Goal: Find contact information: Find contact information

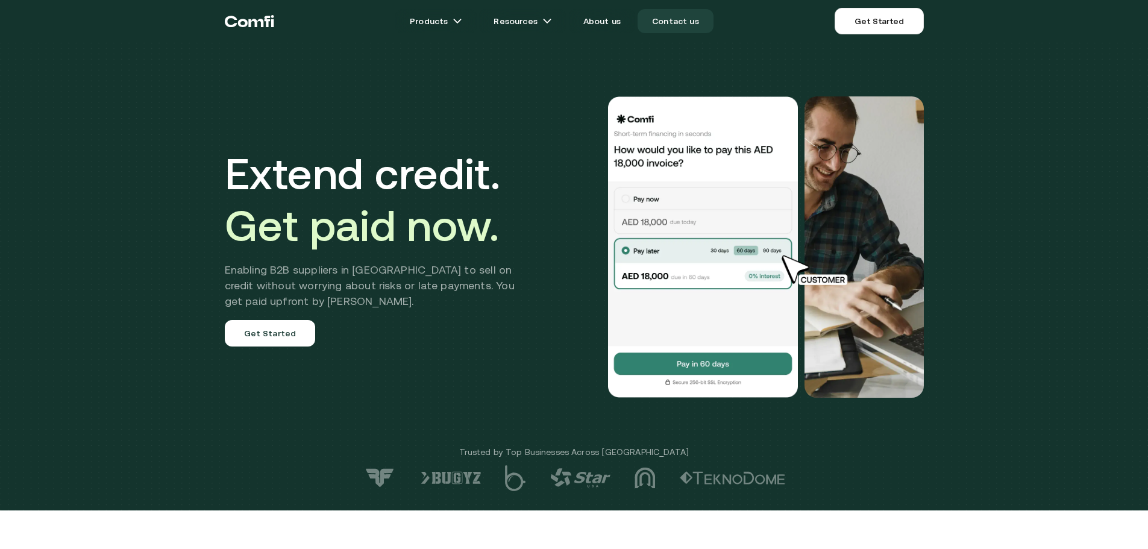
click at [676, 19] on link "Contact us" at bounding box center [676, 21] width 76 height 24
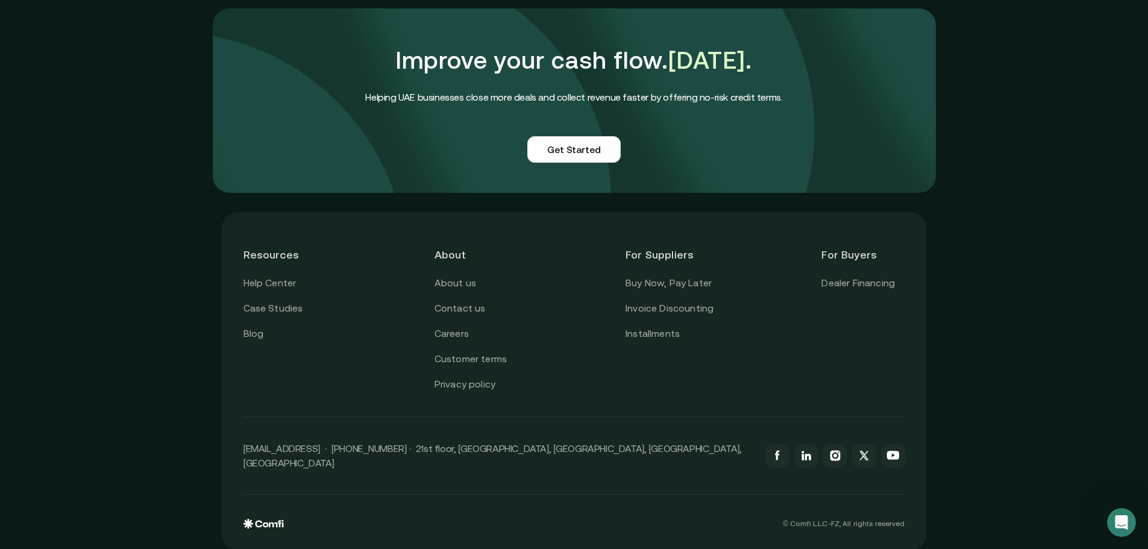
scroll to position [1009, 0]
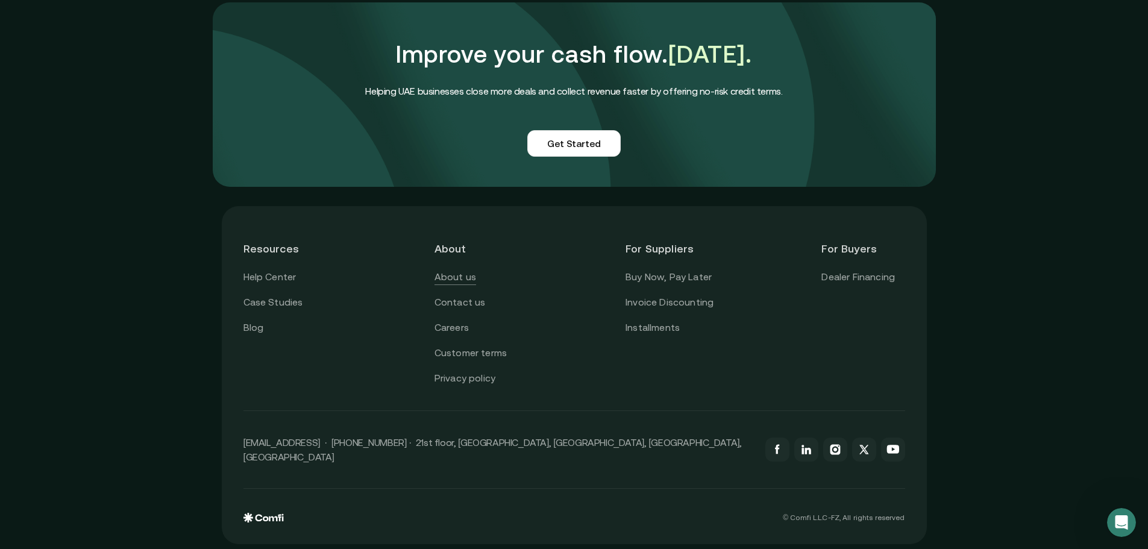
click at [467, 274] on link "About us" at bounding box center [456, 277] width 42 height 16
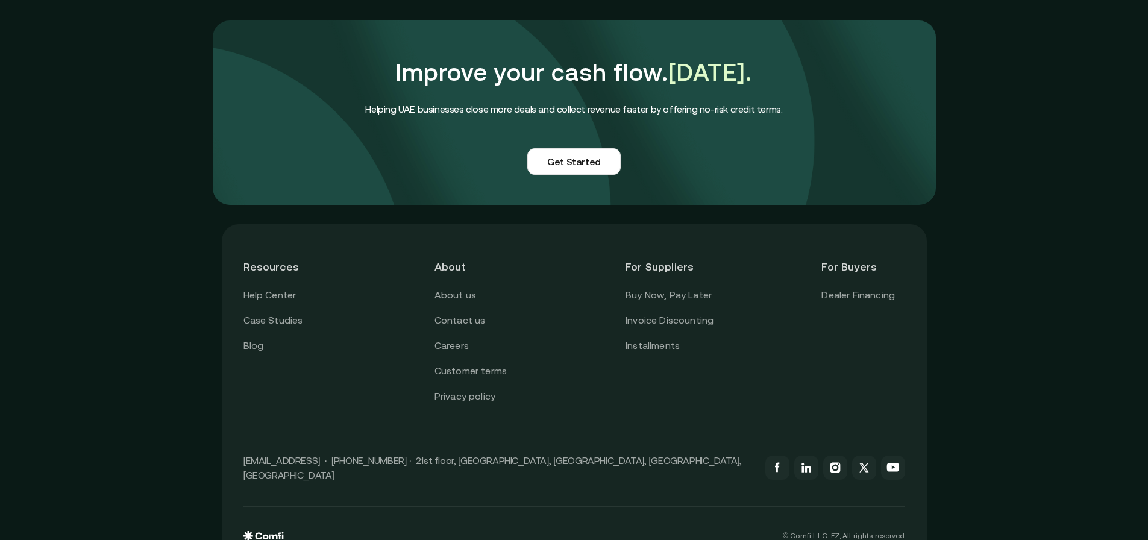
scroll to position [2941, 0]
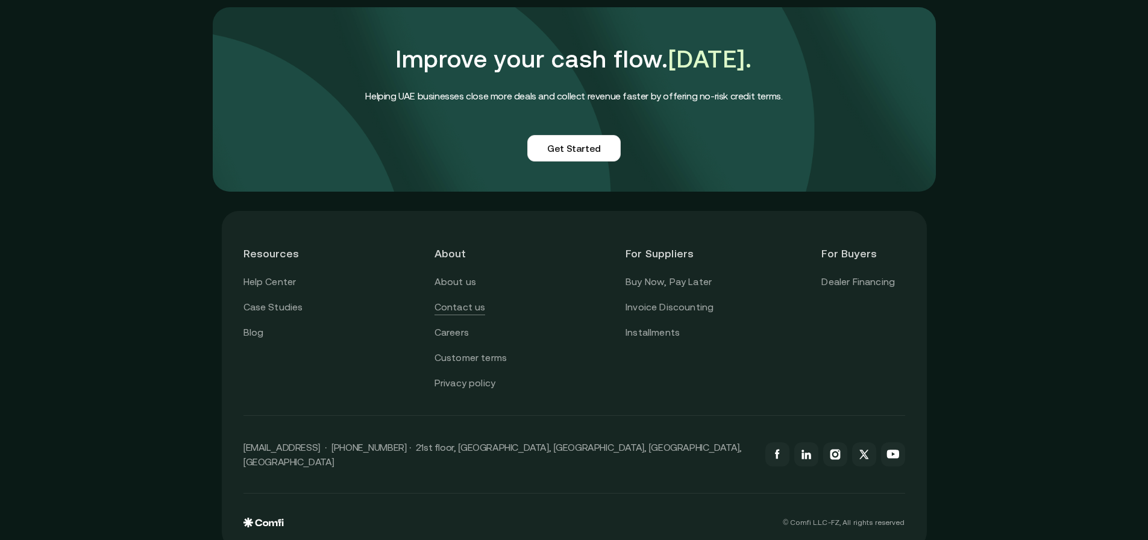
click at [462, 300] on link "Contact us" at bounding box center [460, 308] width 51 height 16
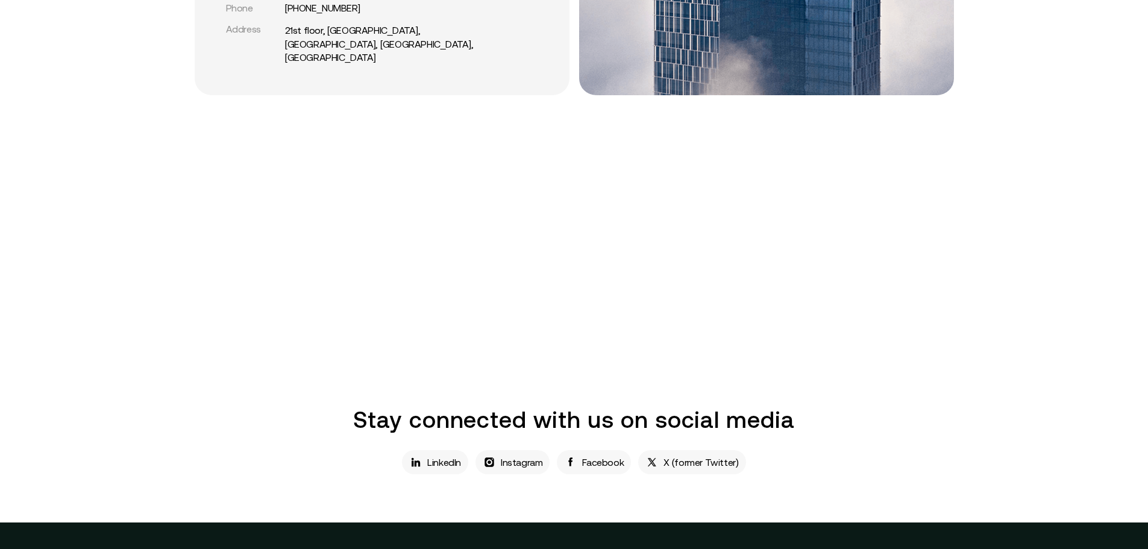
scroll to position [241, 0]
